Goal: Obtain resource: Obtain resource

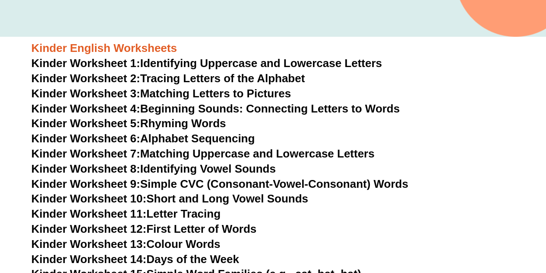
scroll to position [280, 0]
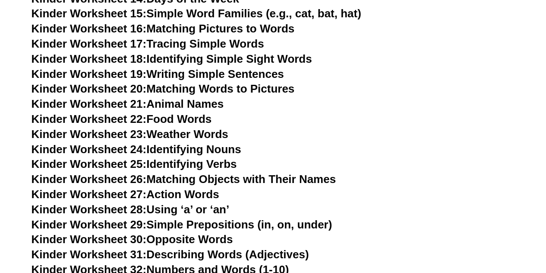
scroll to position [528, 0]
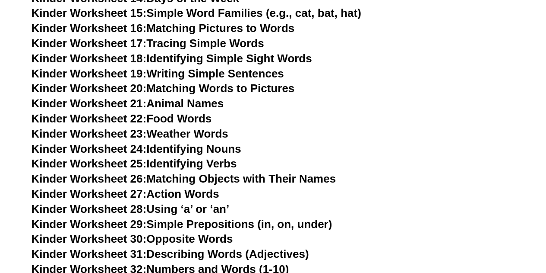
click at [233, 160] on link "Kinder Worksheet 25: Identifying Verbs" at bounding box center [135, 163] width 206 height 13
click at [193, 192] on link "Kinder Worksheet 27: Action Words" at bounding box center [126, 193] width 188 height 13
click at [332, 136] on h3 "Kinder Worksheet 23: Weather Words" at bounding box center [274, 134] width 484 height 15
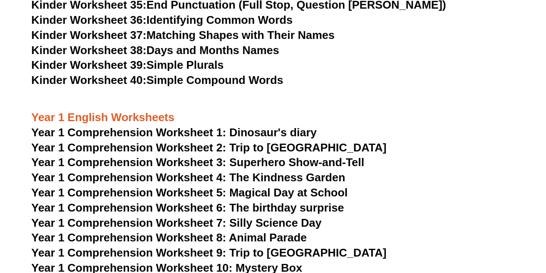
scroll to position [837, 0]
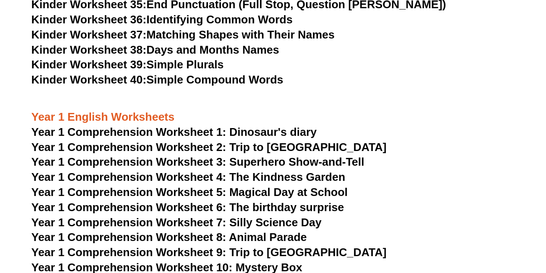
click at [446, 100] on div "Year 1 English Worksheets" at bounding box center [274, 106] width 484 height 36
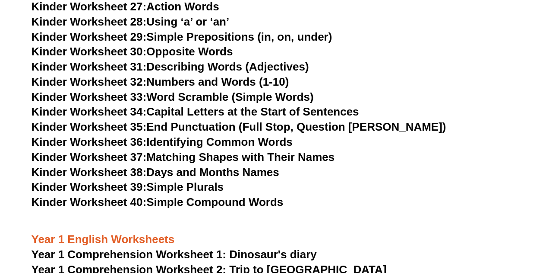
scroll to position [714, 0]
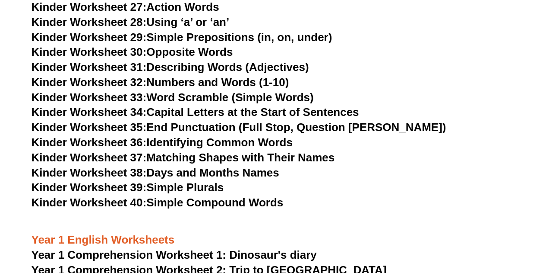
click at [245, 222] on div "Year 1 English Worksheets" at bounding box center [274, 229] width 484 height 36
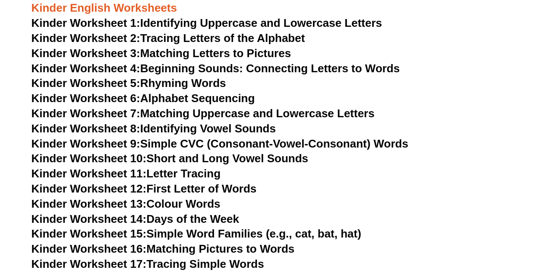
scroll to position [307, 0]
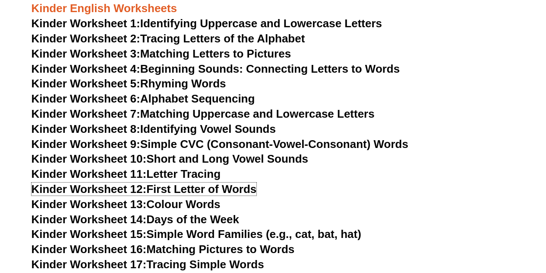
drag, startPoint x: 222, startPoint y: 190, endPoint x: 172, endPoint y: 63, distance: 135.6
click at [222, 190] on link "Kinder Worksheet 12: First Letter of Words" at bounding box center [144, 188] width 225 height 13
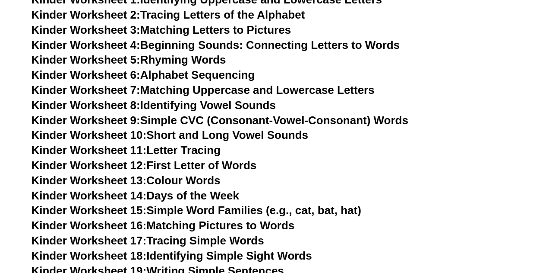
click at [198, 178] on link "Kinder Worksheet 13: Colour Words" at bounding box center [126, 180] width 189 height 13
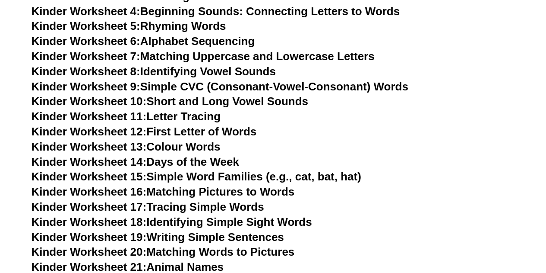
click at [289, 152] on h3 "Kinder Worksheet 13: Colour Words" at bounding box center [274, 147] width 484 height 15
click at [209, 160] on link "Kinder Worksheet 14: Days of the Week" at bounding box center [136, 161] width 208 height 13
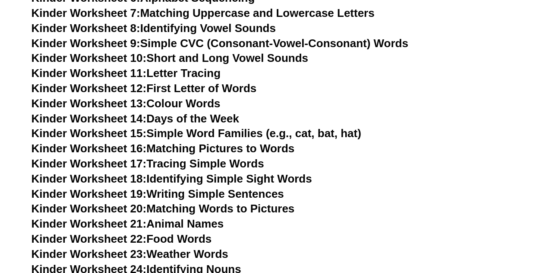
click at [206, 147] on link "Kinder Worksheet 16: Matching Pictures to Words" at bounding box center [163, 148] width 263 height 13
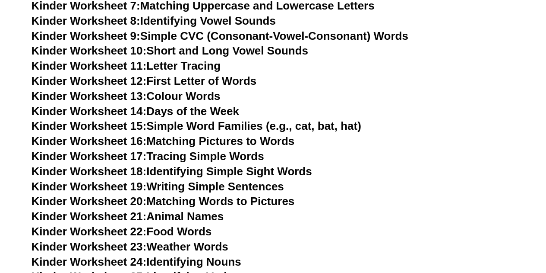
scroll to position [416, 0]
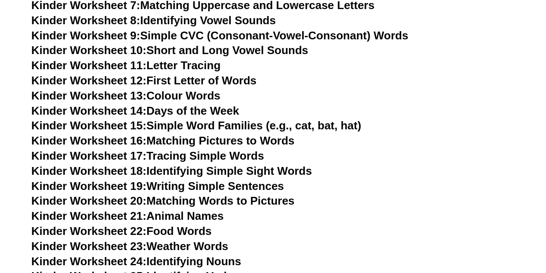
click at [273, 172] on link "Kinder Worksheet 18: Identifying Simple Sight Words" at bounding box center [172, 170] width 281 height 13
